Goal: Task Accomplishment & Management: Complete application form

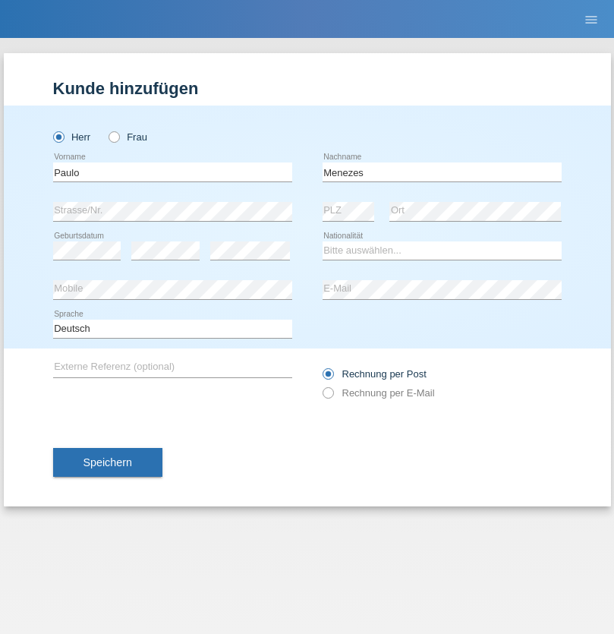
type input "Menezes"
select select "CH"
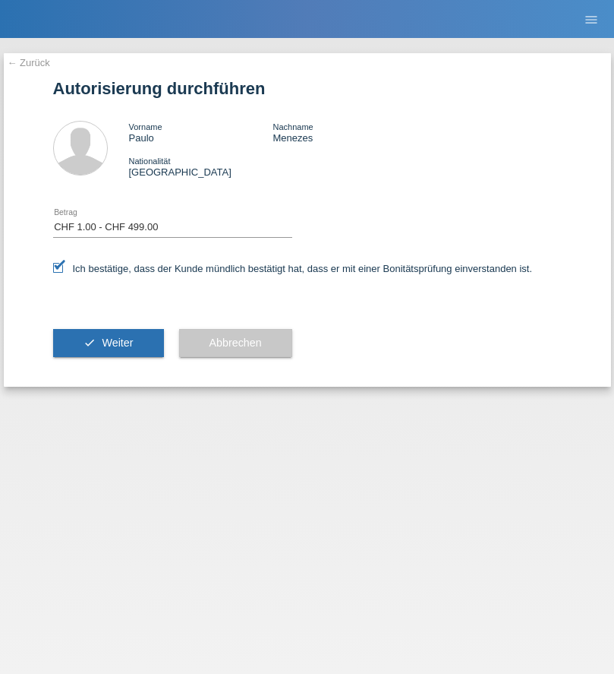
select select "1"
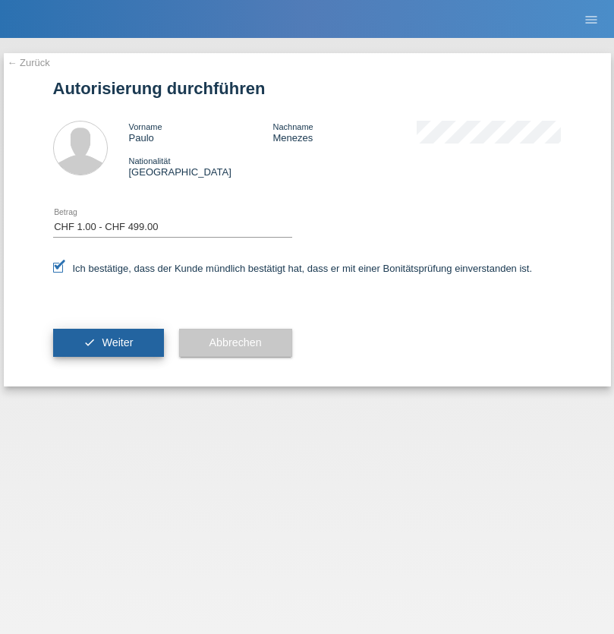
click at [108, 342] on span "Weiter" at bounding box center [117, 342] width 31 height 12
